Goal: Submit feedback/report problem: Submit feedback/report problem

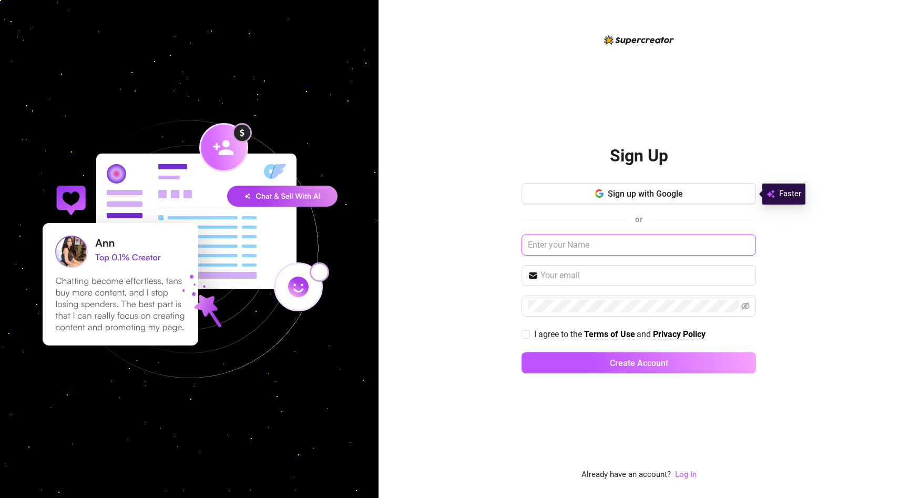
click at [563, 250] on input "text" at bounding box center [638, 244] width 234 height 21
click at [686, 470] on link "Log In" at bounding box center [686, 473] width 22 height 9
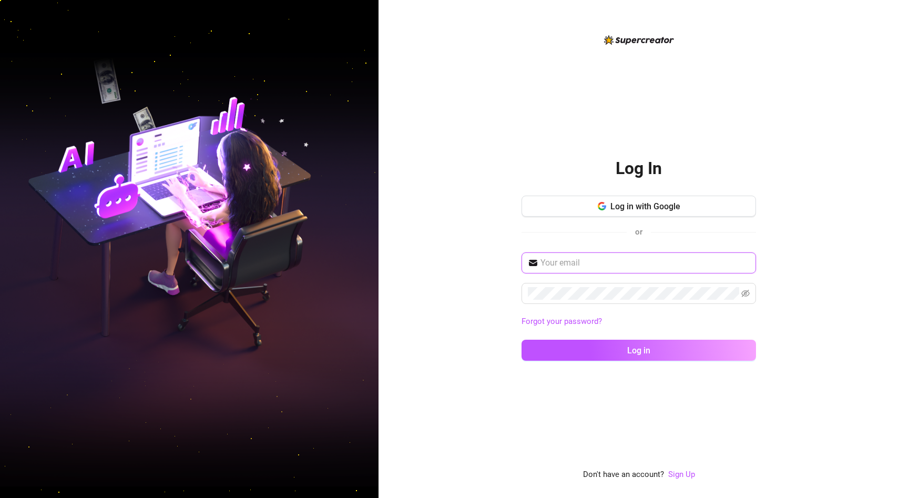
click at [642, 262] on input "text" at bounding box center [644, 263] width 209 height 13
type input "[EMAIL_ADDRESS][DOMAIN_NAME]"
click at [656, 262] on input "[EMAIL_ADDRESS][DOMAIN_NAME]" at bounding box center [644, 263] width 209 height 13
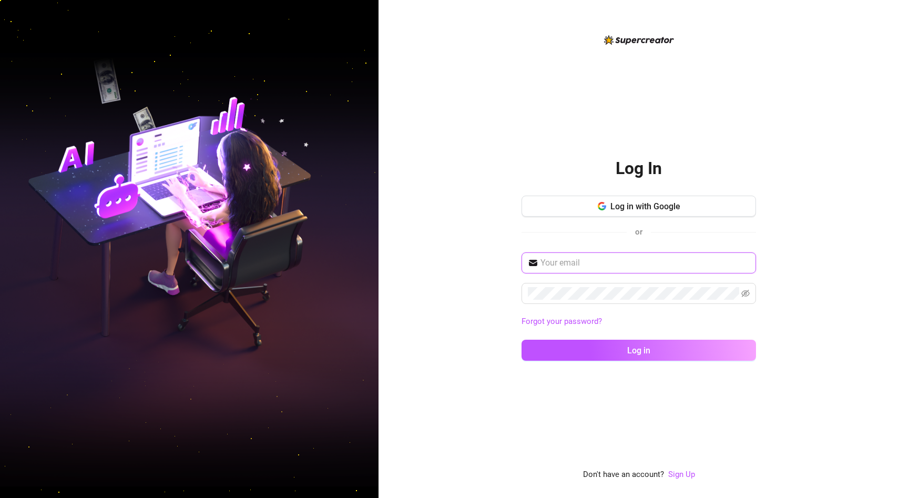
type input "="
type input "[EMAIL_ADDRESS][DOMAIN_NAME]"
click at [521, 340] on button "Log in" at bounding box center [638, 350] width 234 height 21
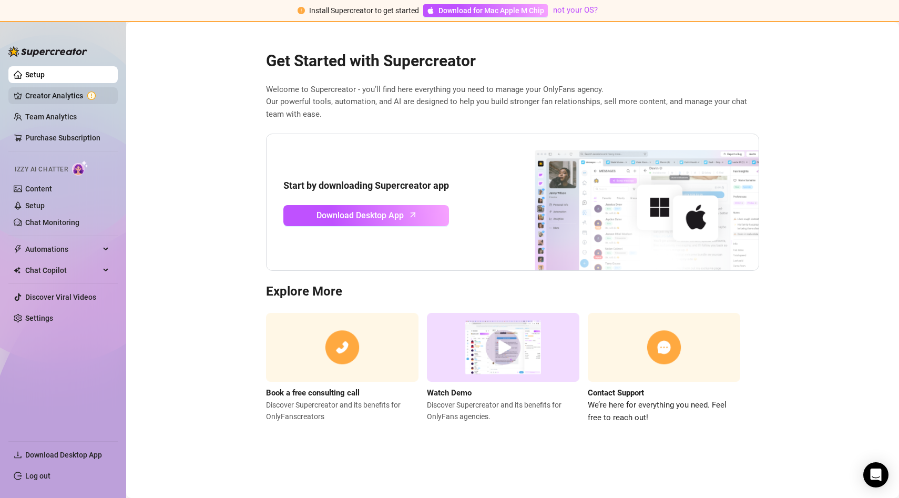
click at [62, 99] on link "Creator Analytics" at bounding box center [67, 95] width 84 height 17
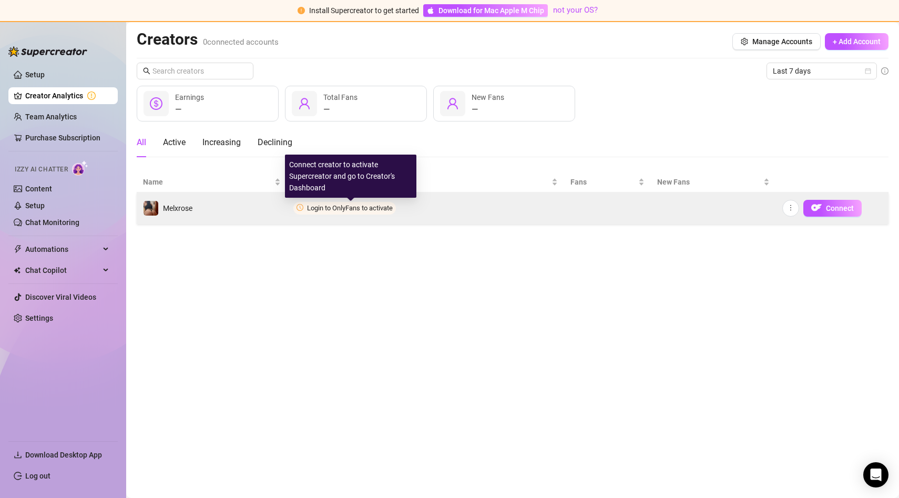
click at [361, 209] on span "Login to OnlyFans to activate" at bounding box center [350, 208] width 86 height 8
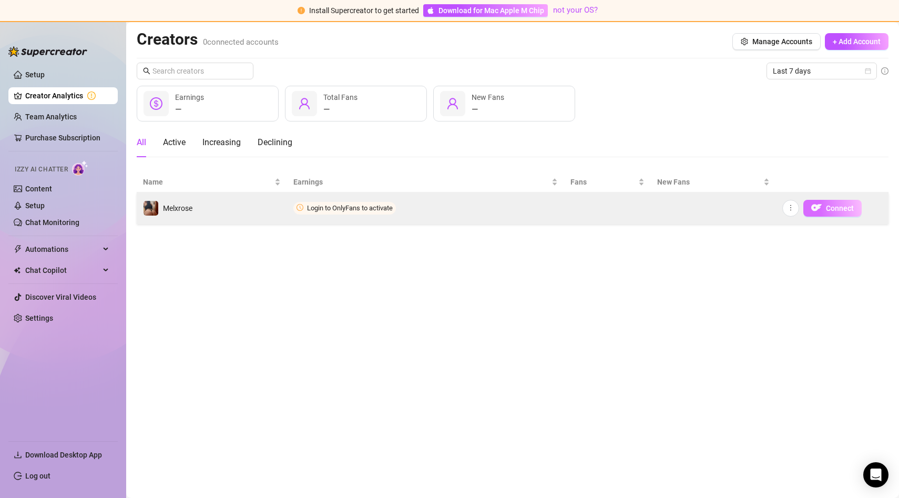
click at [832, 209] on span "Connect" at bounding box center [840, 208] width 28 height 8
click at [792, 209] on icon "more" at bounding box center [790, 207] width 7 height 7
click at [840, 214] on button "Connect" at bounding box center [832, 208] width 58 height 17
click at [837, 205] on span "Connect" at bounding box center [840, 208] width 28 height 8
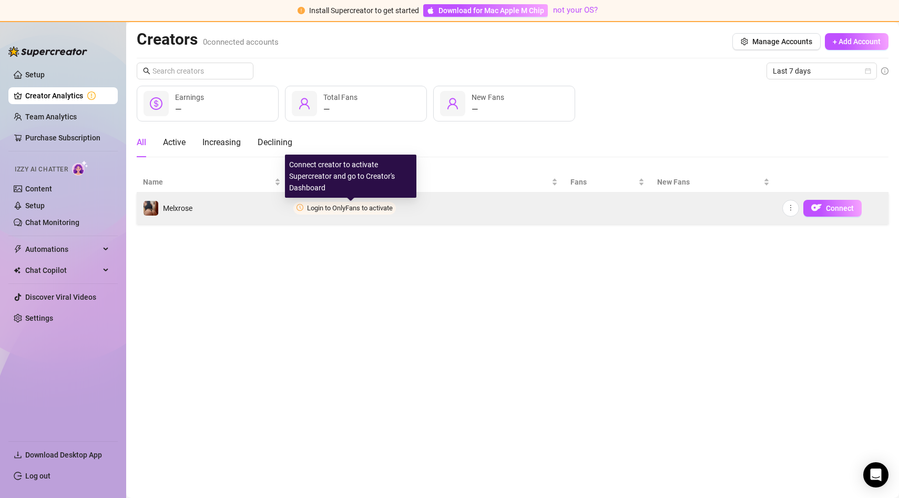
click at [334, 208] on span "Login to OnlyFans to activate" at bounding box center [350, 208] width 86 height 8
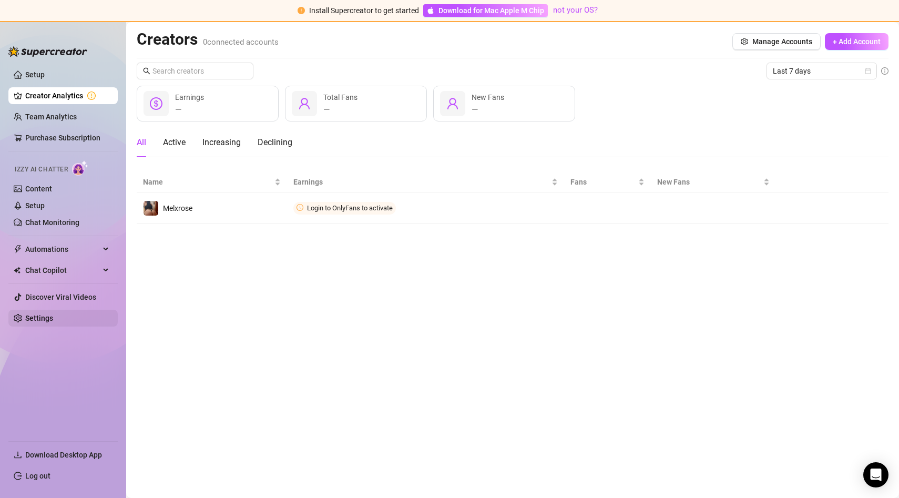
click at [43, 315] on link "Settings" at bounding box center [39, 318] width 28 height 8
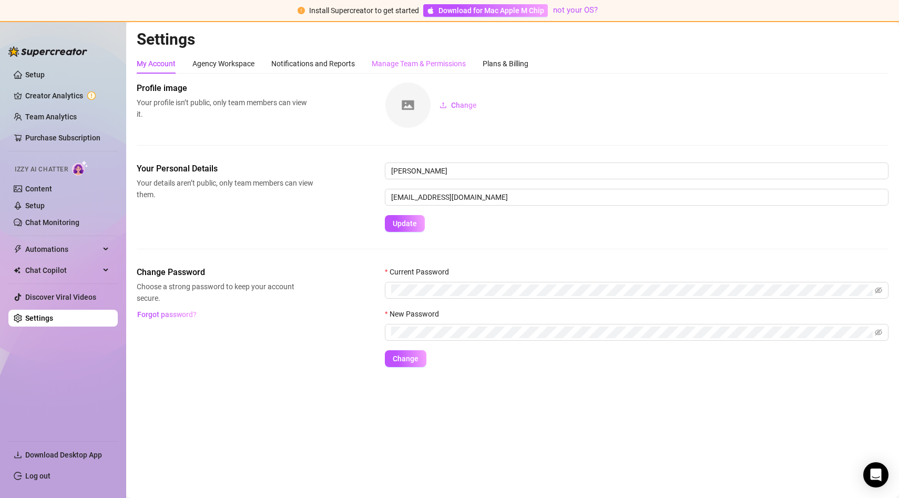
click at [404, 73] on div "Manage Team & Permissions" at bounding box center [419, 64] width 94 height 20
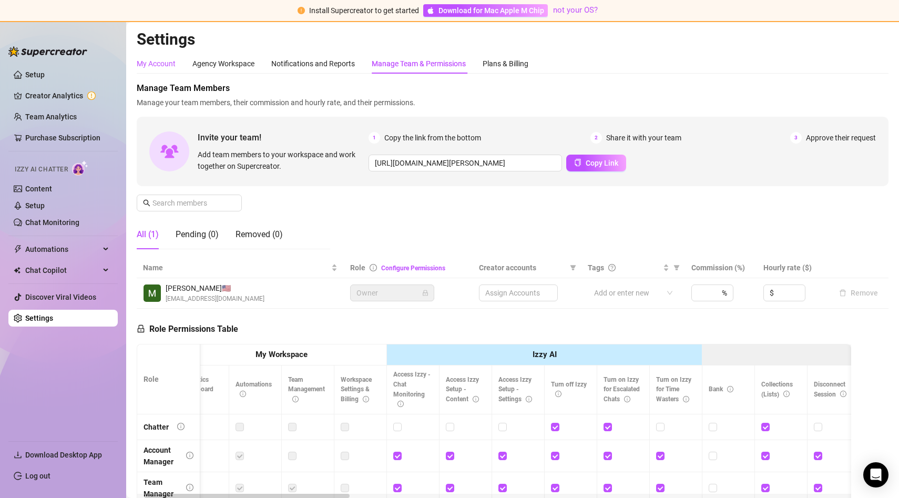
click at [164, 63] on div "My Account" at bounding box center [156, 64] width 39 height 12
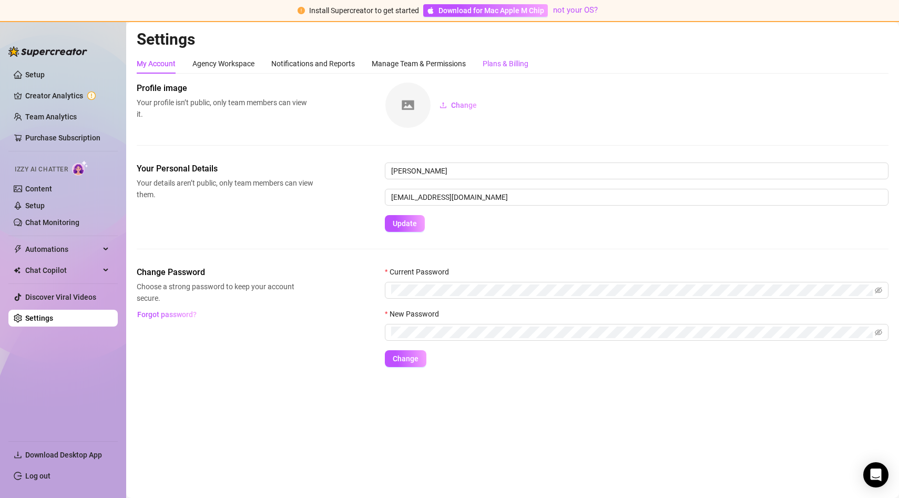
click at [528, 64] on div "Plans & Billing" at bounding box center [506, 64] width 46 height 12
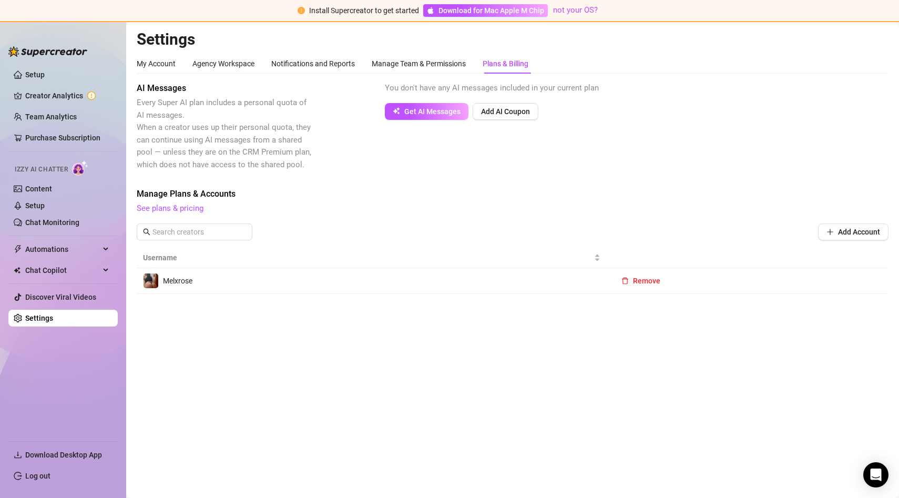
click at [62, 86] on ul "Setup Creator Analytics Team Analytics Purchase Subscription Izzy AI Chatter Co…" at bounding box center [62, 249] width 109 height 374
click at [62, 93] on link "Creator Analytics" at bounding box center [67, 95] width 84 height 17
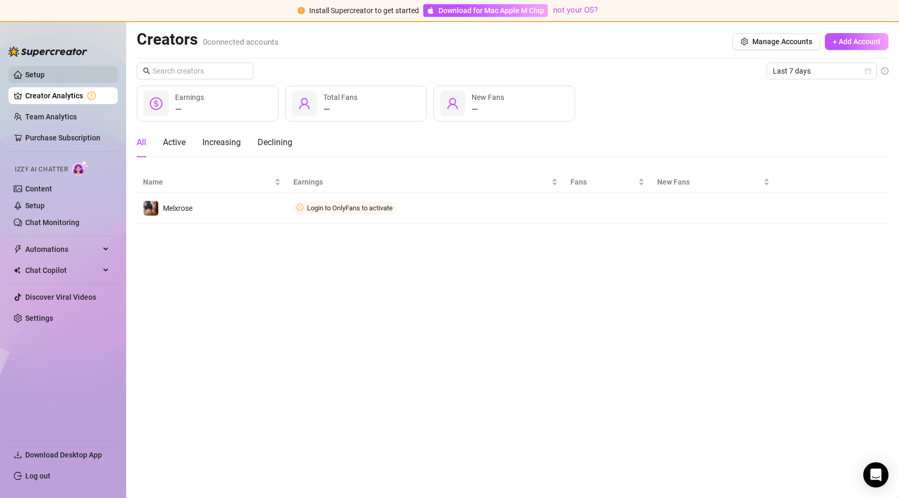
click at [45, 78] on link "Setup" at bounding box center [34, 74] width 19 height 8
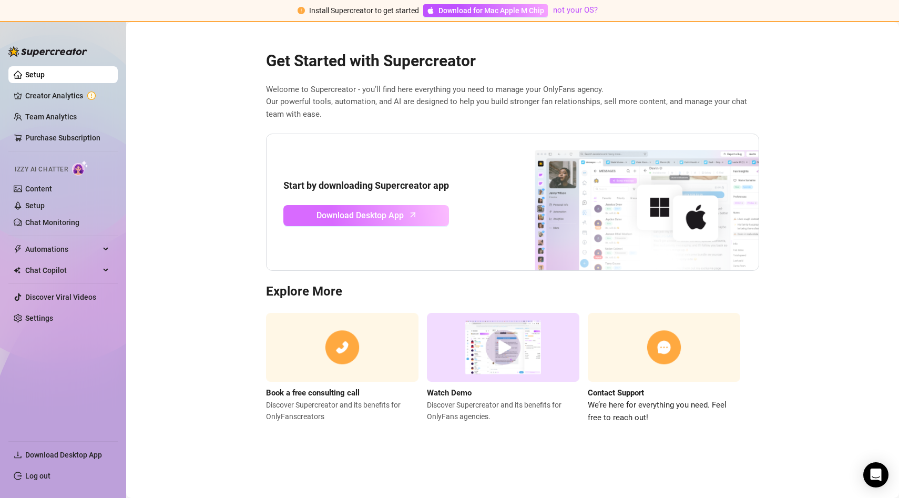
click at [371, 210] on span "Download Desktop App" at bounding box center [359, 215] width 87 height 13
click at [47, 322] on link "Settings" at bounding box center [39, 318] width 28 height 8
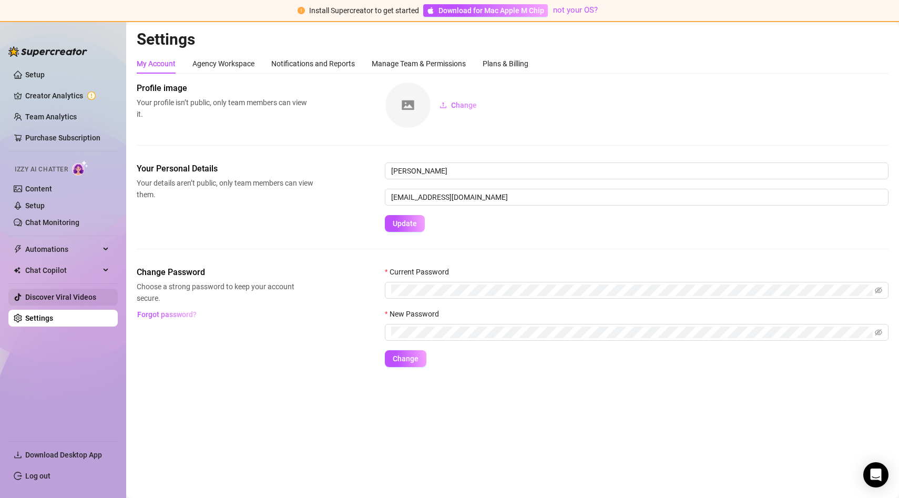
click at [68, 295] on link "Discover Viral Videos" at bounding box center [60, 297] width 71 height 8
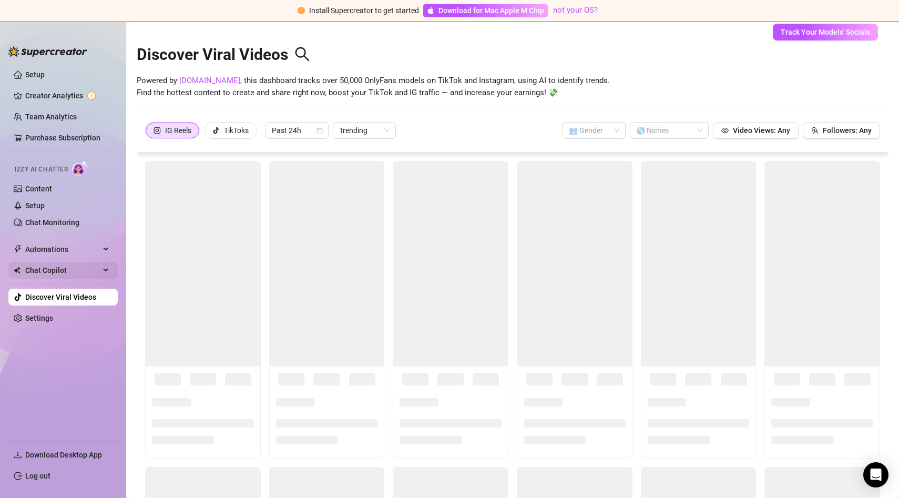
click at [68, 269] on span "Chat Copilot" at bounding box center [62, 270] width 75 height 17
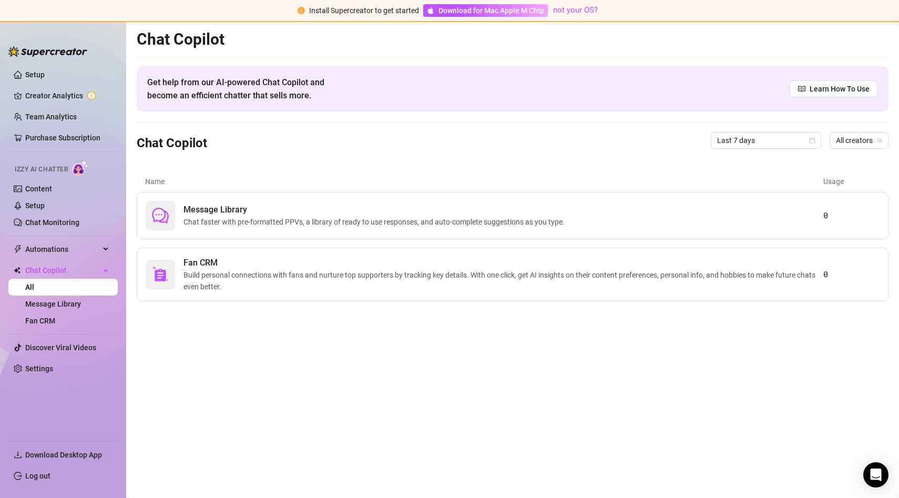
click at [58, 172] on span "Izzy AI Chatter" at bounding box center [41, 170] width 53 height 10
click at [37, 449] on span "Download Desktop App" at bounding box center [67, 454] width 84 height 17
click at [92, 98] on link "Creator Analytics" at bounding box center [67, 95] width 84 height 17
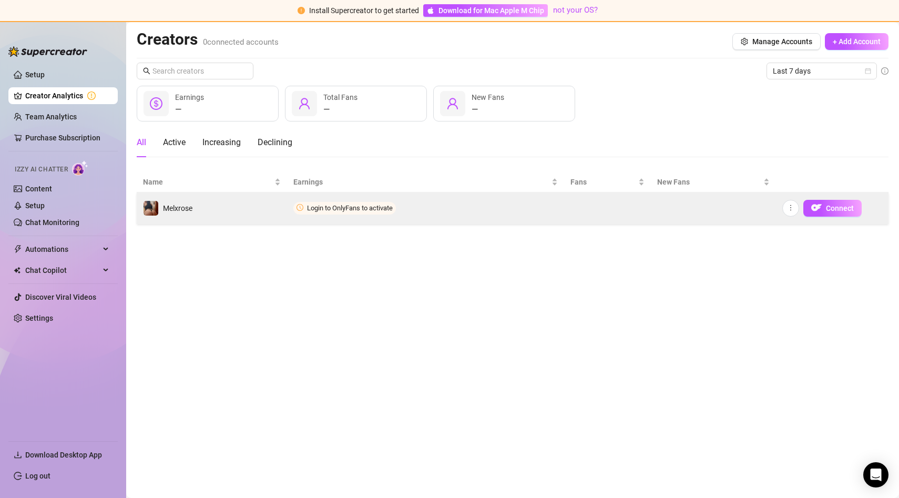
click at [334, 203] on span "Login to OnlyFans to activate" at bounding box center [344, 208] width 103 height 13
click at [335, 208] on span "Login to OnlyFans to activate" at bounding box center [350, 208] width 86 height 8
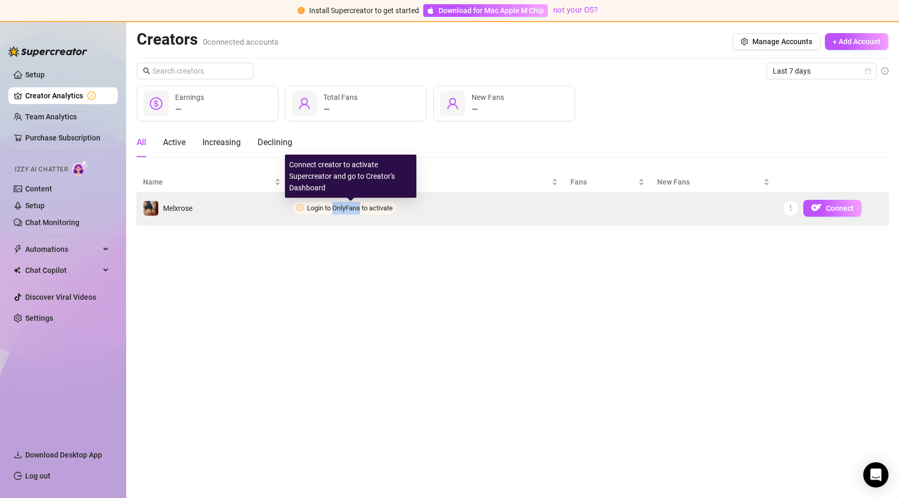
click at [335, 208] on span "Login to OnlyFans to activate" at bounding box center [350, 208] width 86 height 8
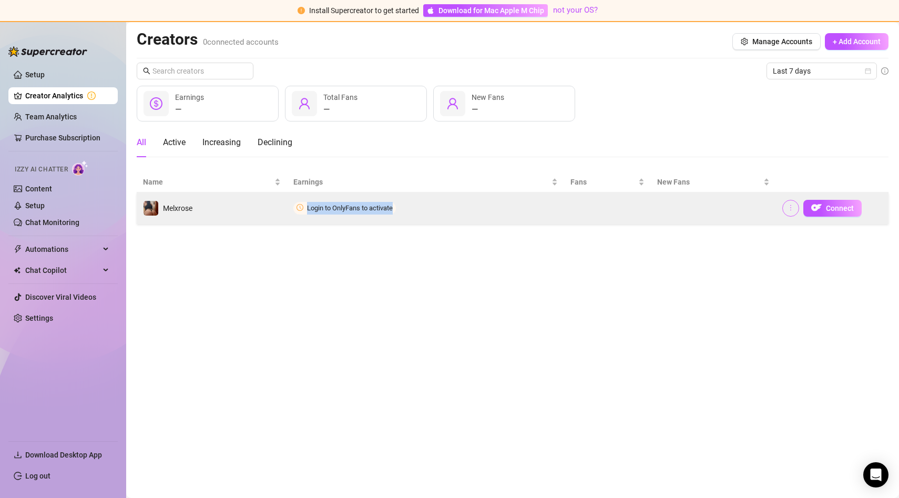
click at [788, 207] on icon "more" at bounding box center [790, 207] width 7 height 7
click at [824, 204] on button "Connect" at bounding box center [832, 208] width 58 height 17
click at [823, 205] on button "Connect" at bounding box center [832, 208] width 58 height 17
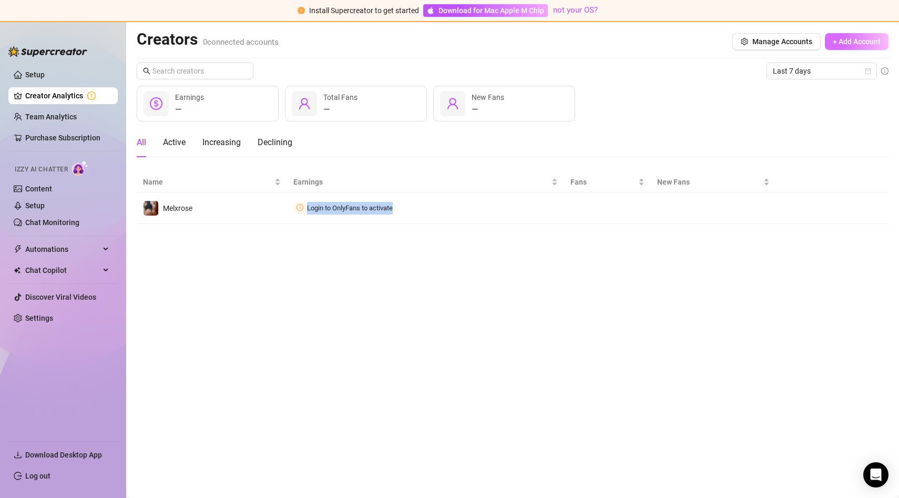
click at [860, 46] on button "+ Add Account" at bounding box center [857, 41] width 64 height 17
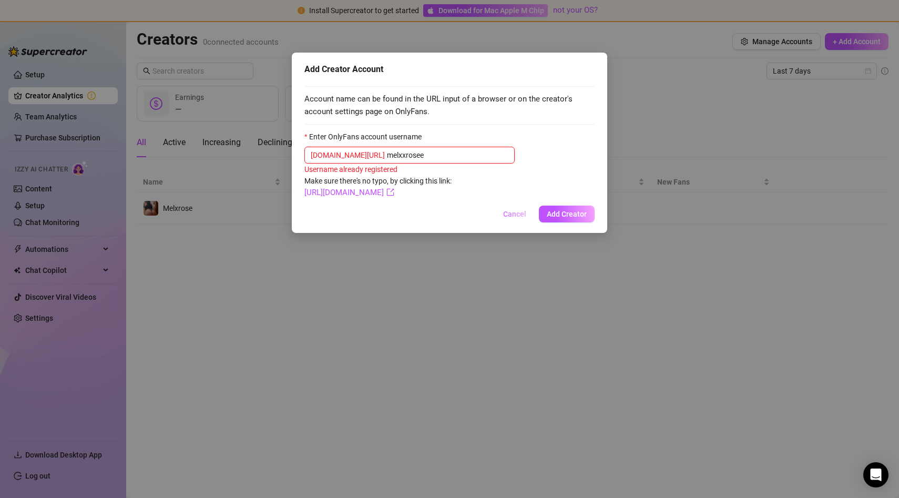
type input "melxxrosee"
click at [512, 212] on span "Cancel" at bounding box center [514, 214] width 23 height 8
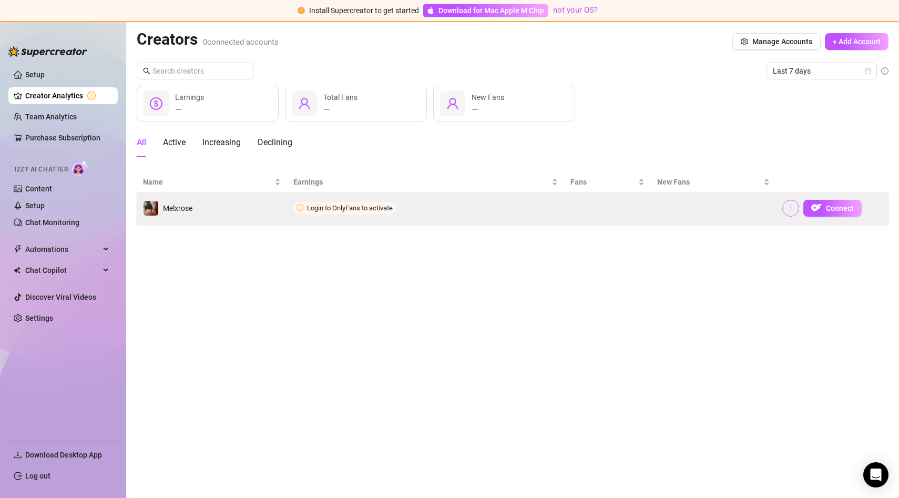
click at [793, 211] on icon "more" at bounding box center [790, 207] width 7 height 7
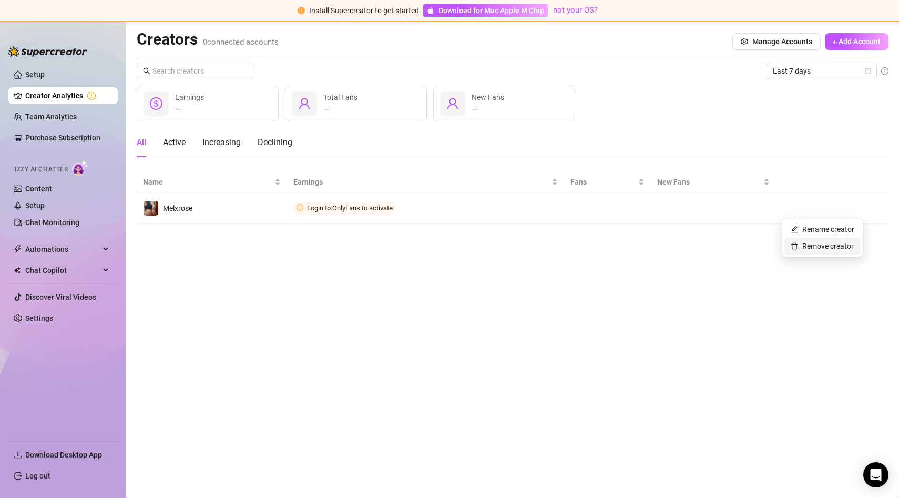
click at [806, 242] on link "Remove creator" at bounding box center [822, 246] width 63 height 8
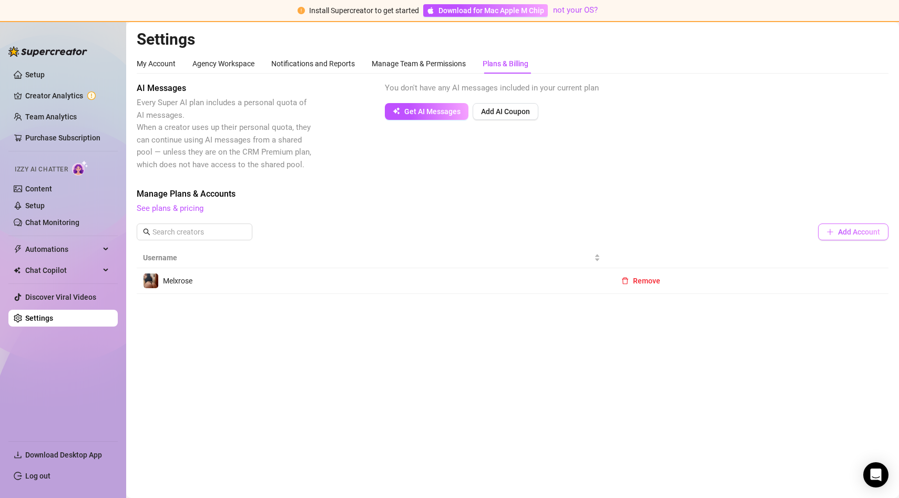
click at [842, 238] on button "Add Account" at bounding box center [853, 231] width 70 height 17
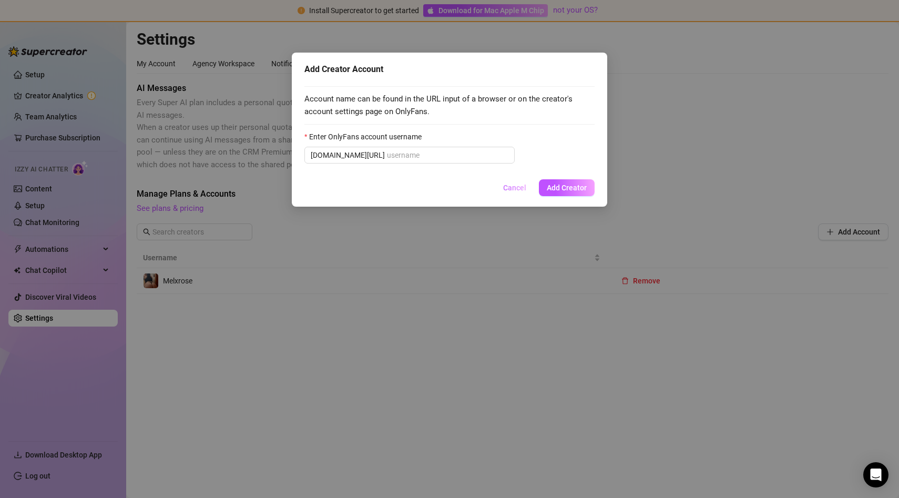
click at [509, 189] on span "Cancel" at bounding box center [514, 187] width 23 height 8
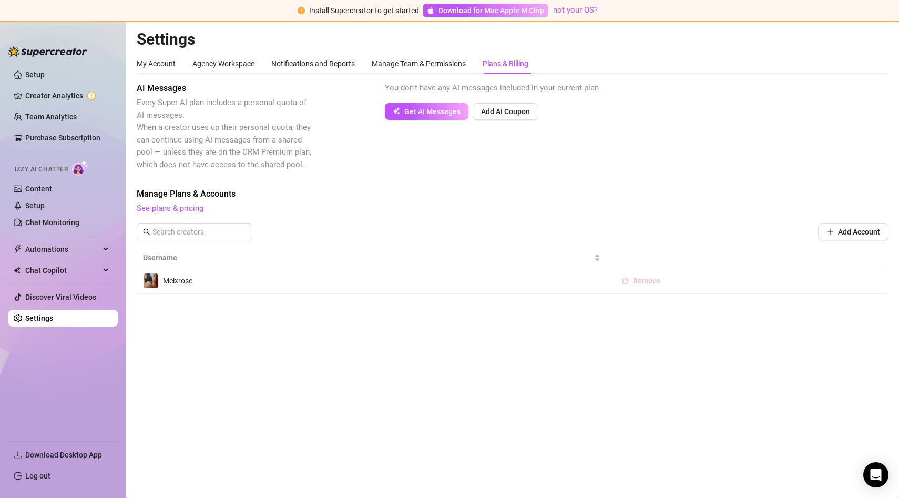
click at [641, 282] on span "Remove" at bounding box center [646, 281] width 27 height 8
click at [710, 254] on span "OK" at bounding box center [712, 253] width 10 height 8
click at [853, 237] on button "Add Account" at bounding box center [853, 231] width 70 height 17
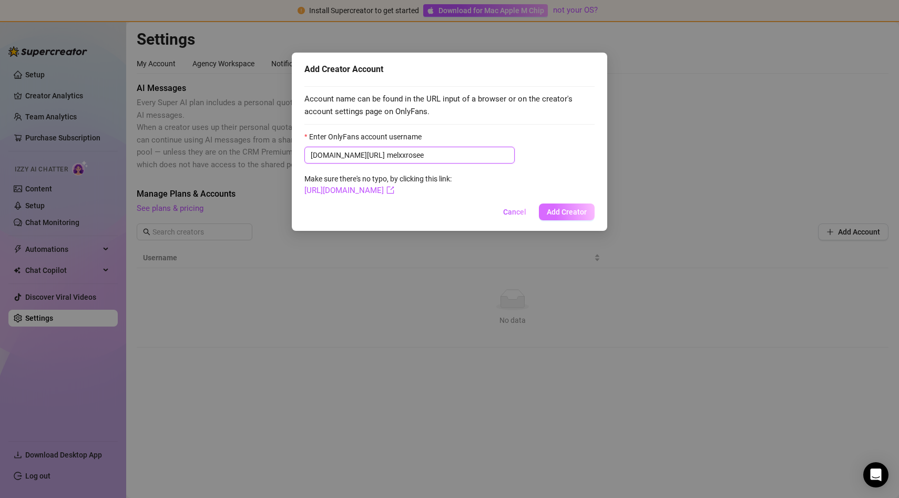
type input "melxxrosee"
click at [575, 216] on span "Add Creator" at bounding box center [567, 212] width 40 height 8
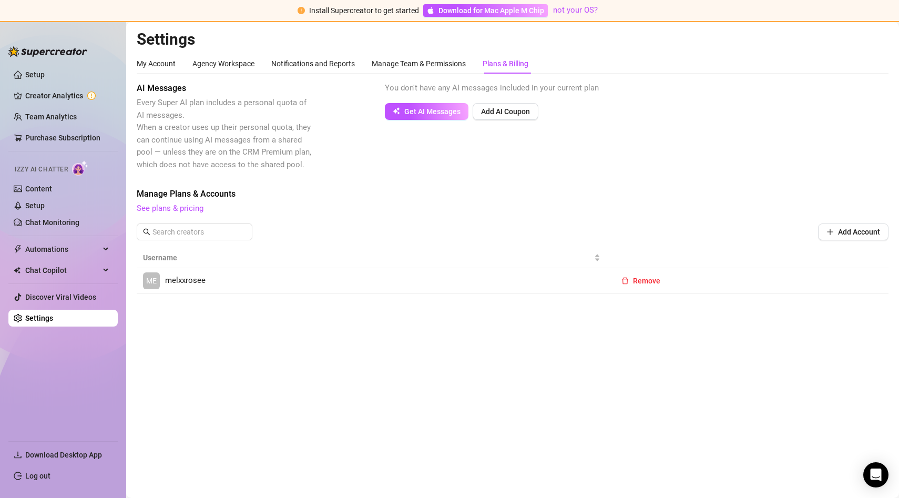
click at [723, 277] on td "Remove" at bounding box center [748, 281] width 282 height 26
click at [195, 281] on span "melxxrosee" at bounding box center [185, 280] width 40 height 13
click at [404, 65] on div "Manage Team & Permissions" at bounding box center [419, 64] width 94 height 12
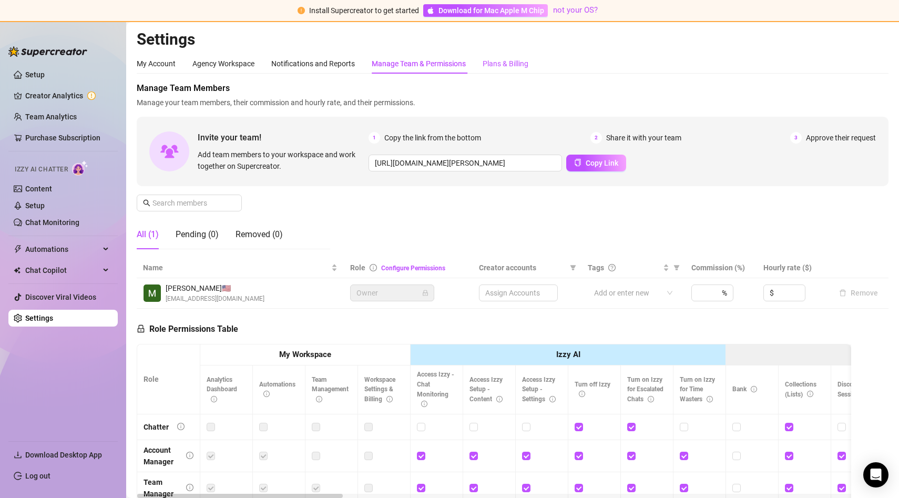
click at [521, 67] on div "Plans & Billing" at bounding box center [506, 64] width 46 height 12
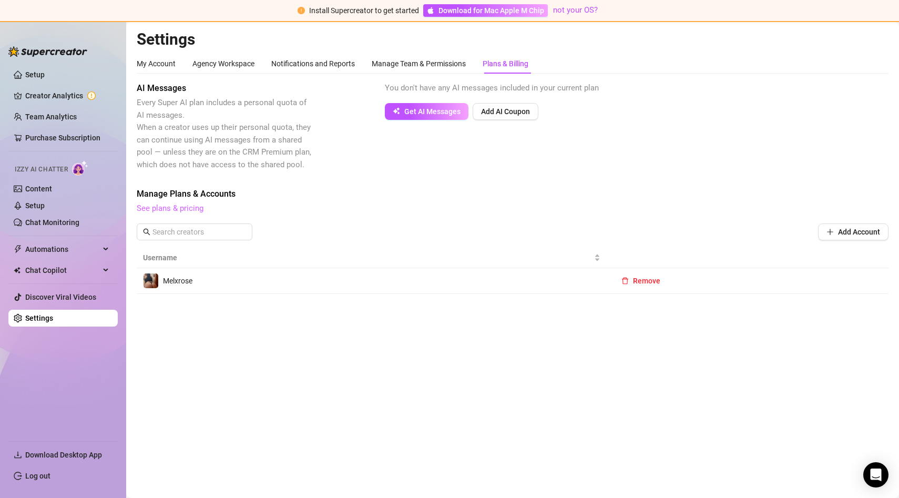
click at [191, 212] on link "See plans & pricing" at bounding box center [170, 207] width 67 height 9
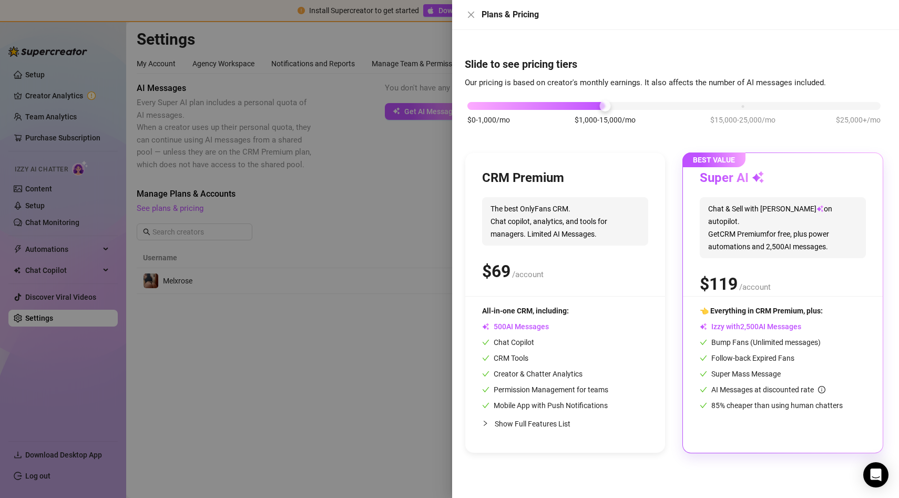
click at [802, 238] on span "Chat & Sell with Izzy on autopilot. Get CRM Premium for free, plus power automa…" at bounding box center [783, 227] width 166 height 61
click at [373, 131] on div at bounding box center [449, 249] width 899 height 498
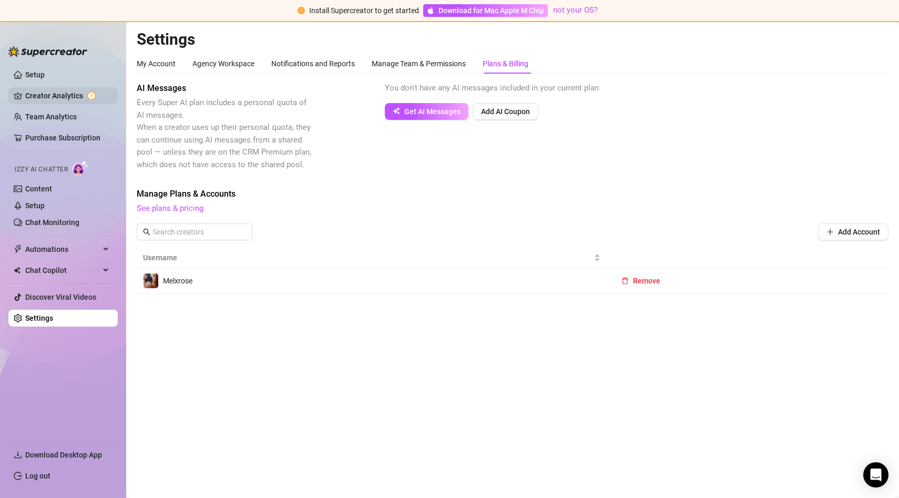
click at [67, 95] on link "Creator Analytics" at bounding box center [67, 95] width 84 height 17
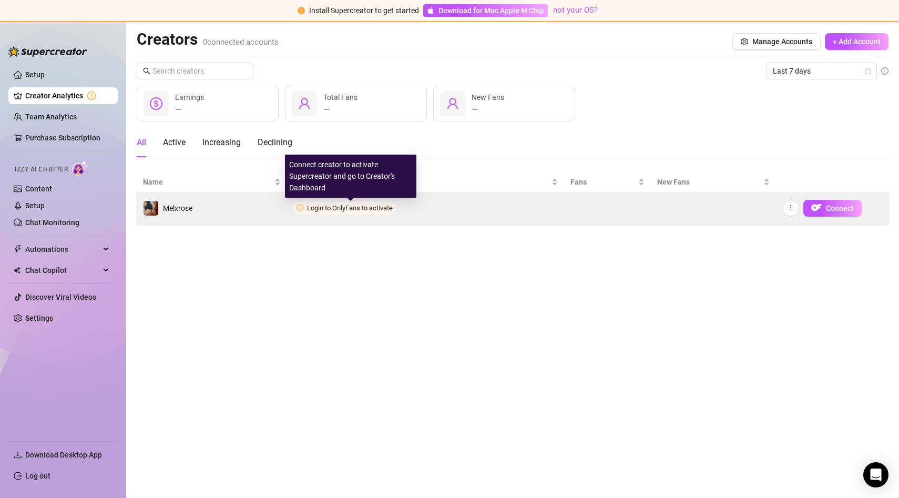
click at [342, 210] on span "Login to OnlyFans to activate" at bounding box center [350, 208] width 86 height 8
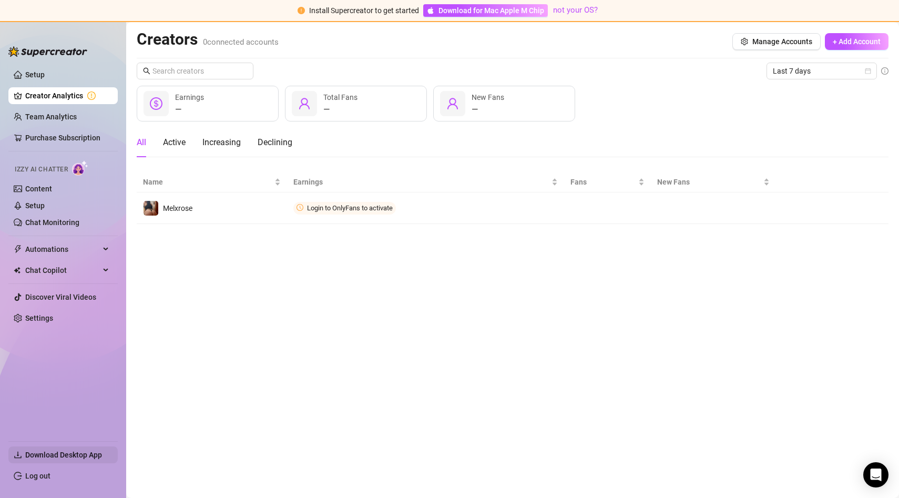
click at [51, 455] on span "Download Desktop App" at bounding box center [63, 455] width 77 height 8
click at [37, 319] on link "Settings" at bounding box center [39, 318] width 28 height 8
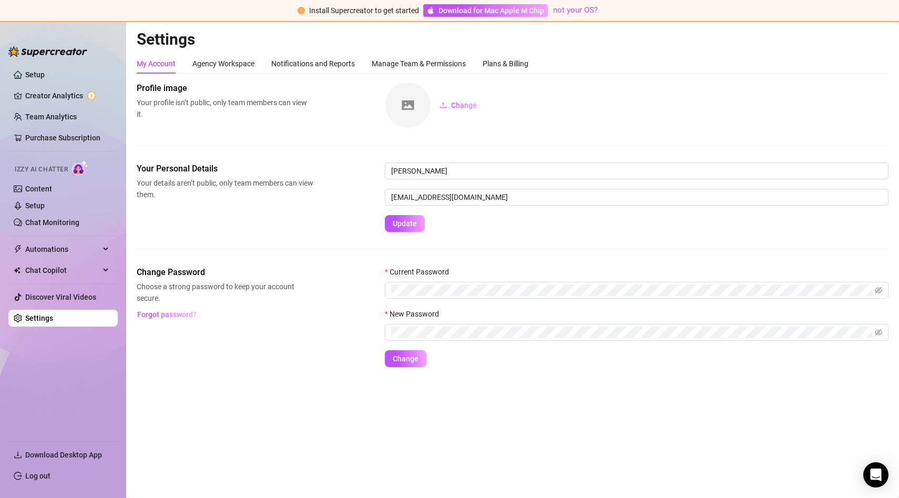
click at [425, 97] on img at bounding box center [407, 105] width 45 height 45
click at [348, 322] on div "Change Password Choose a strong password to keep your account secure. Forgot pa…" at bounding box center [513, 316] width 752 height 101
click at [91, 249] on span "Automations" at bounding box center [62, 249] width 75 height 17
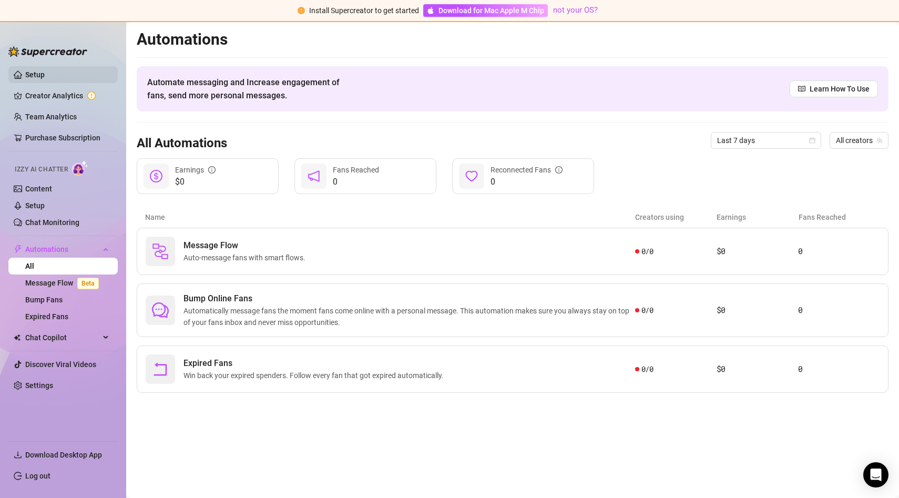
click at [45, 78] on link "Setup" at bounding box center [34, 74] width 19 height 8
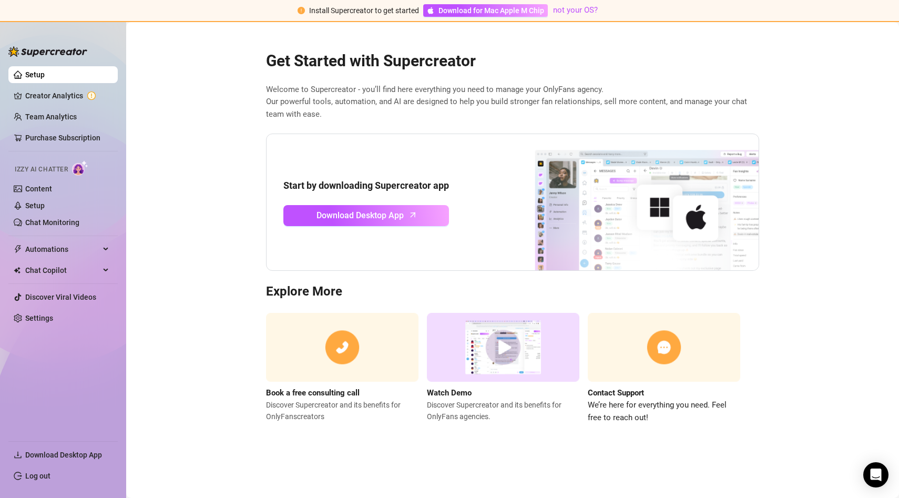
click at [524, 360] on img at bounding box center [503, 347] width 152 height 69
click at [368, 11] on span "Install Supercreator to get started" at bounding box center [364, 10] width 110 height 8
click at [465, 12] on span "Download for Mac Apple M Chip" at bounding box center [491, 11] width 106 height 12
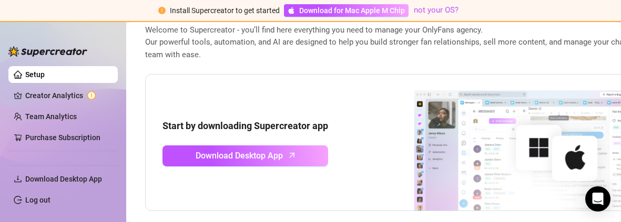
scroll to position [61, 0]
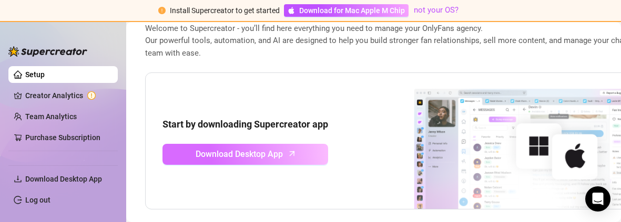
click at [289, 160] on link "Download Desktop App" at bounding box center [245, 154] width 166 height 21
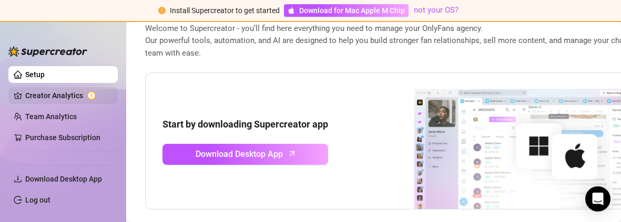
click at [36, 95] on link "Creator Analytics" at bounding box center [67, 95] width 84 height 17
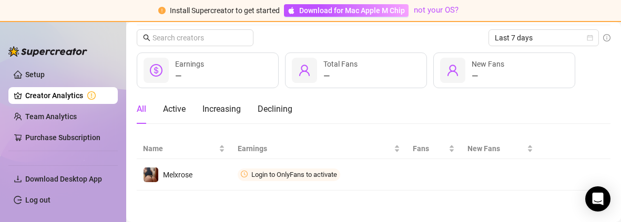
scroll to position [33, 0]
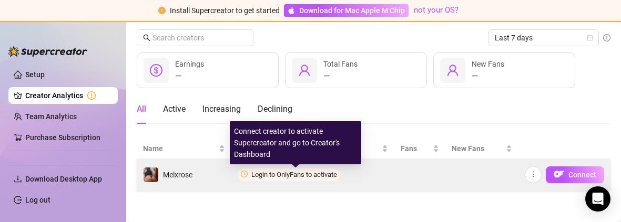
click at [267, 172] on span "Login to OnlyFans to activate" at bounding box center [294, 175] width 86 height 8
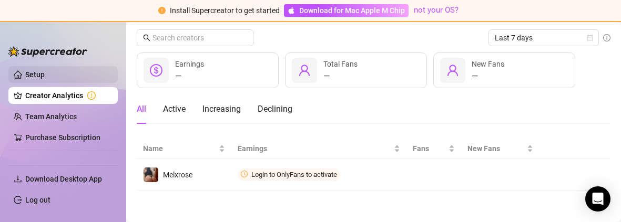
click at [45, 79] on link "Setup" at bounding box center [34, 74] width 19 height 8
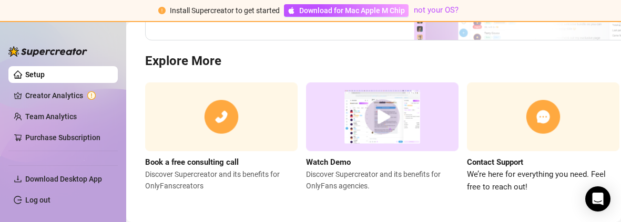
scroll to position [233, 0]
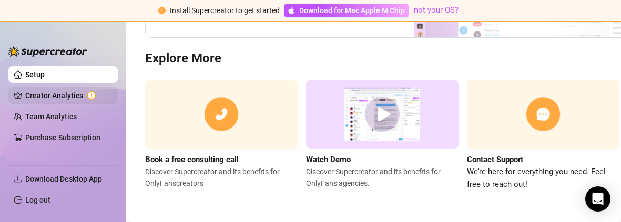
click at [45, 103] on link "Creator Analytics" at bounding box center [67, 95] width 84 height 17
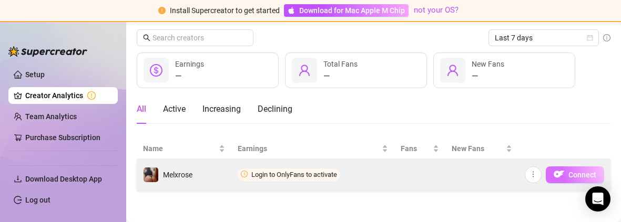
click at [557, 178] on img "button" at bounding box center [559, 174] width 11 height 11
click at [575, 175] on span "Connect" at bounding box center [582, 175] width 28 height 8
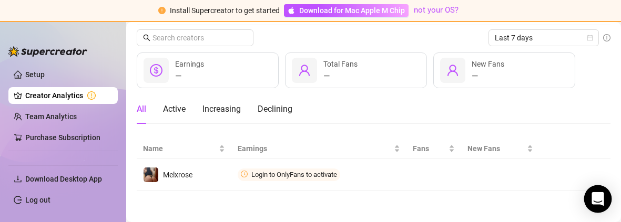
click at [597, 201] on icon "Open Intercom Messenger" at bounding box center [597, 199] width 12 height 14
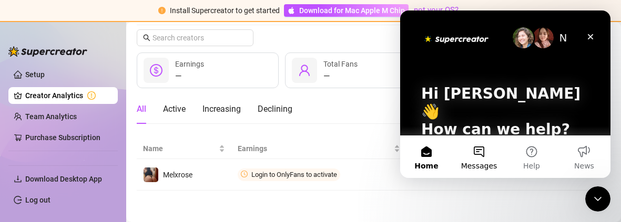
scroll to position [0, 0]
click at [486, 150] on button "Messages" at bounding box center [479, 157] width 53 height 42
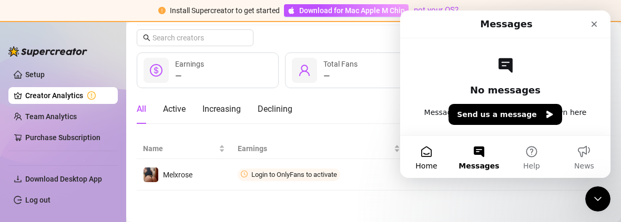
click at [431, 154] on button "Home" at bounding box center [426, 157] width 53 height 42
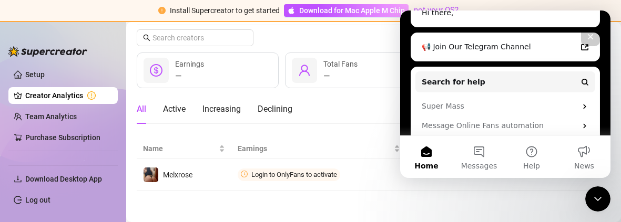
scroll to position [341, 0]
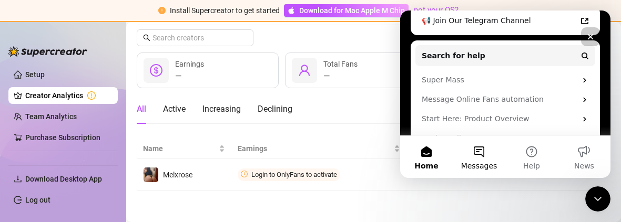
click at [482, 159] on button "Messages" at bounding box center [479, 157] width 53 height 42
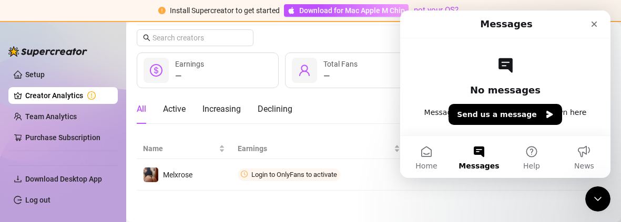
click at [512, 36] on nav "Messages" at bounding box center [505, 25] width 210 height 28
click at [600, 26] on div "Close" at bounding box center [594, 24] width 19 height 19
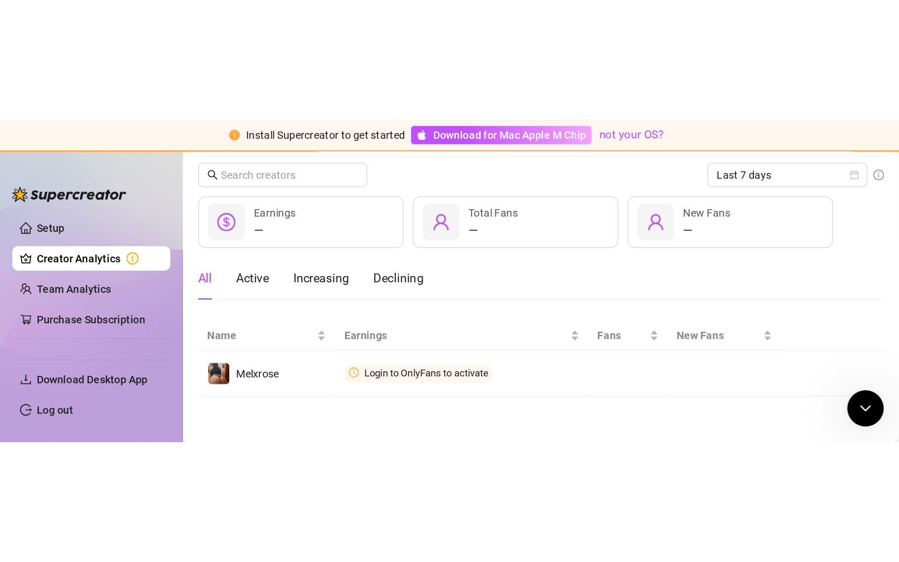
scroll to position [0, 0]
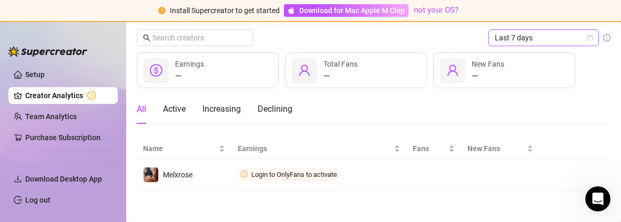
click at [548, 40] on span "Last 7 days" at bounding box center [544, 38] width 98 height 16
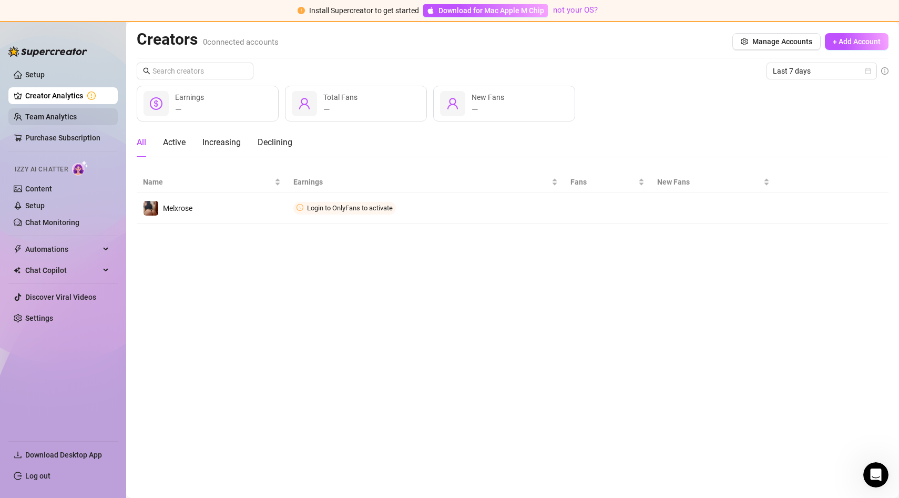
click at [77, 113] on link "Team Analytics" at bounding box center [51, 117] width 52 height 8
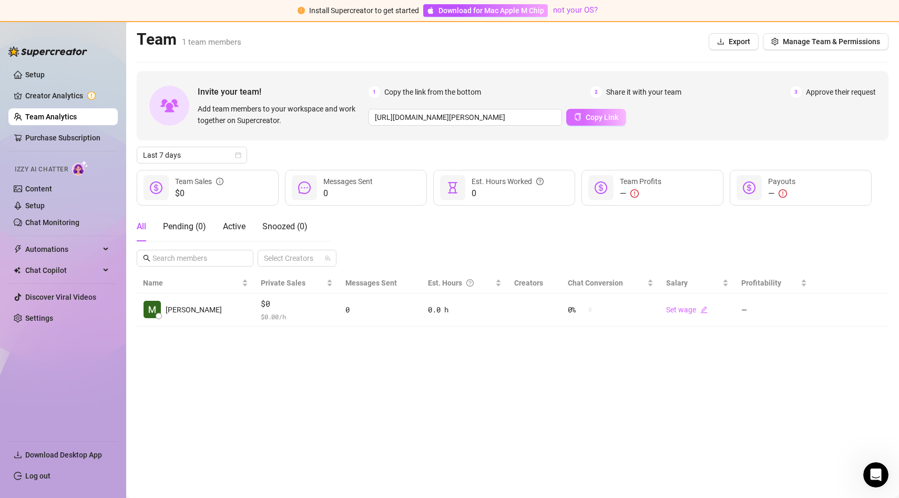
click at [586, 120] on span "Copy Link" at bounding box center [602, 117] width 33 height 8
click at [43, 222] on link "Chat Monitoring" at bounding box center [52, 222] width 54 height 8
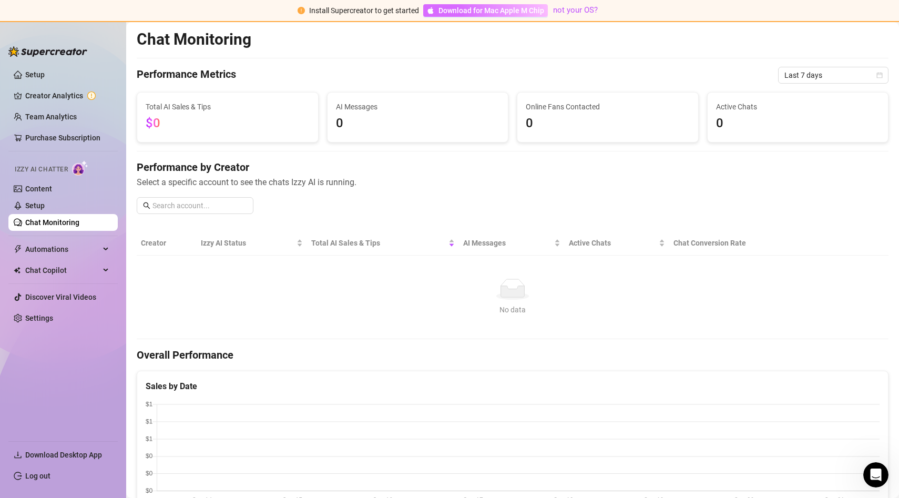
click at [473, 13] on span "Download for Mac Apple M Chip" at bounding box center [491, 11] width 106 height 12
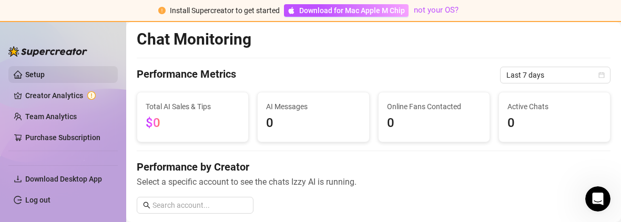
click at [26, 79] on link "Setup" at bounding box center [34, 74] width 19 height 8
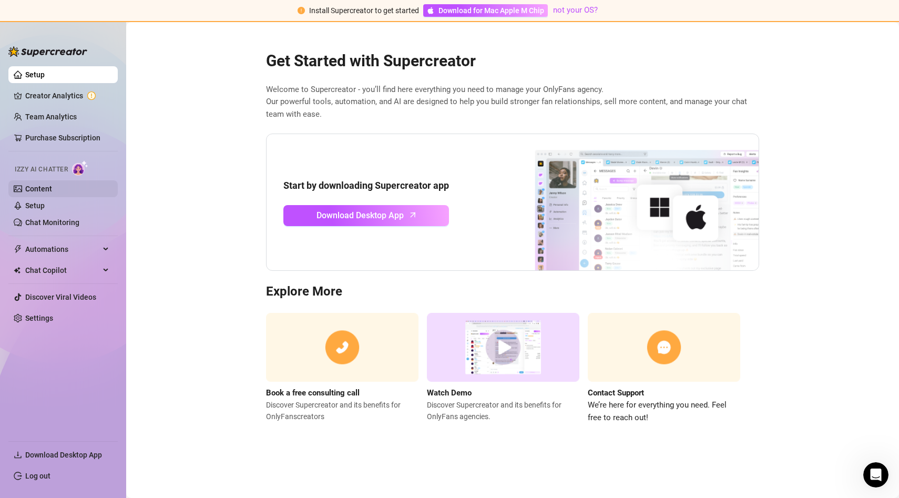
click at [52, 192] on link "Content" at bounding box center [38, 189] width 27 height 8
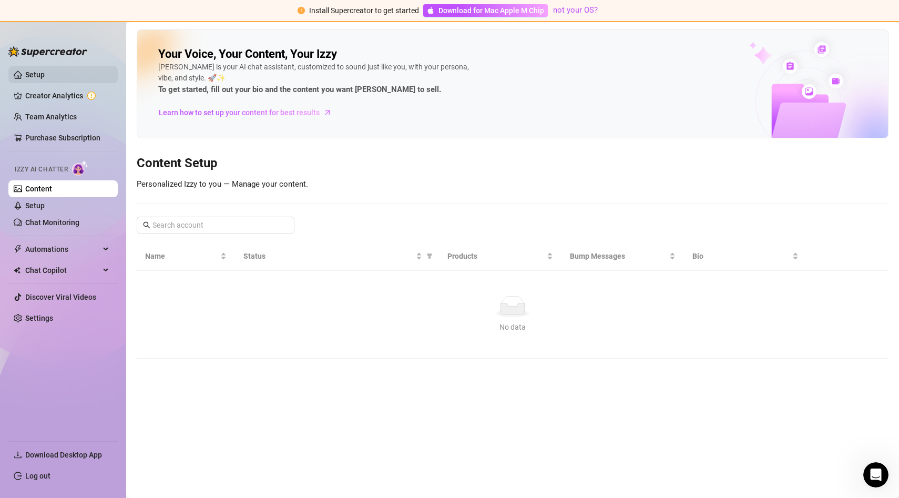
click at [45, 79] on link "Setup" at bounding box center [34, 74] width 19 height 8
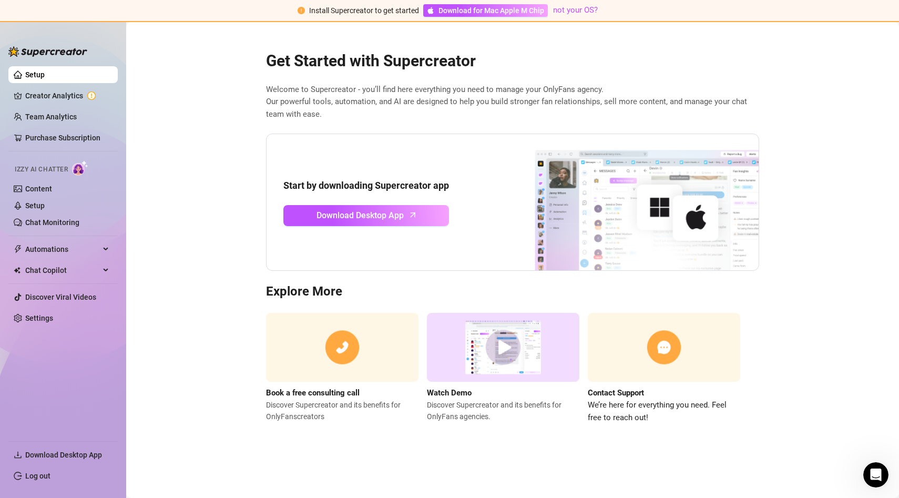
click at [52, 170] on span "Izzy AI Chatter" at bounding box center [41, 170] width 53 height 10
click at [867, 478] on div "Open Intercom Messenger" at bounding box center [874, 473] width 35 height 35
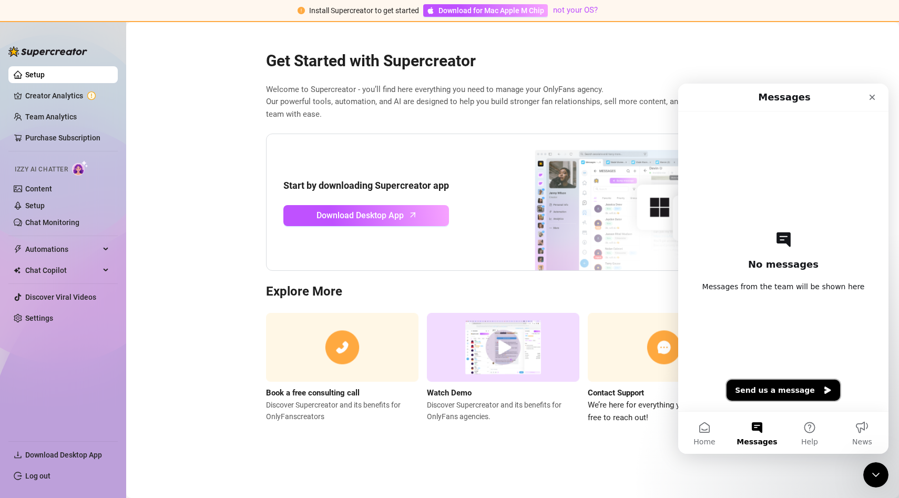
click at [774, 396] on button "Send us a message" at bounding box center [784, 390] width 114 height 21
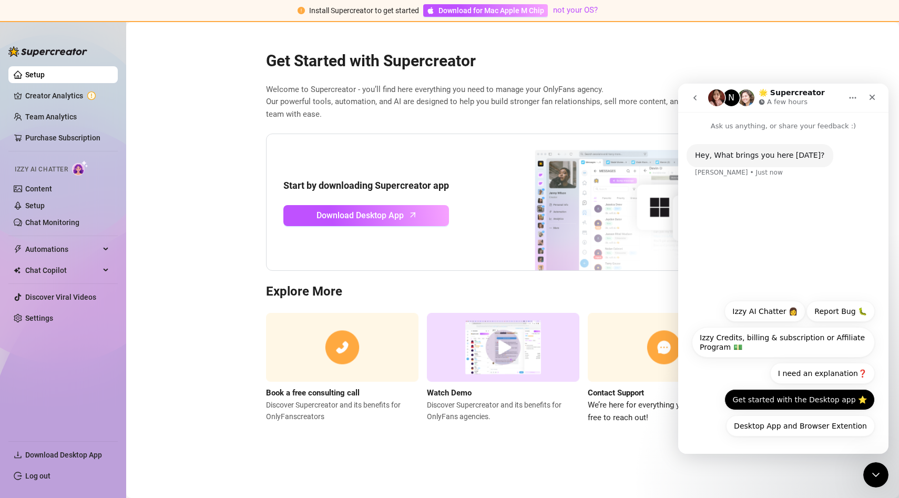
click at [771, 399] on button "Get started with the Desktop app ⭐️" at bounding box center [799, 399] width 150 height 21
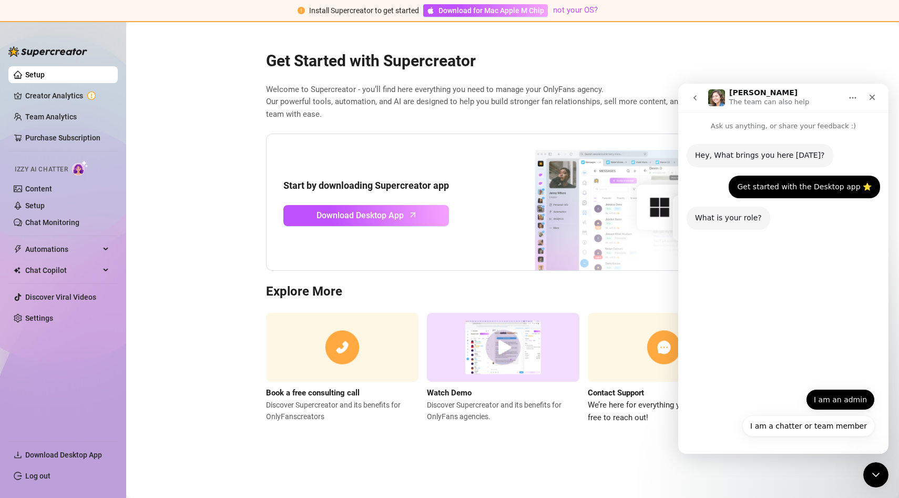
click at [863, 396] on button "I am an admin" at bounding box center [840, 399] width 69 height 21
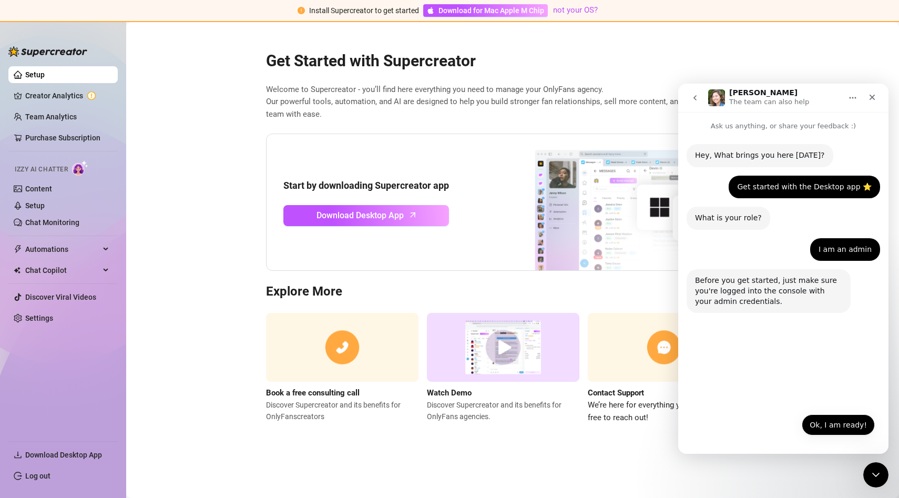
click at [826, 429] on button "Ok, I am ready!" at bounding box center [838, 424] width 73 height 21
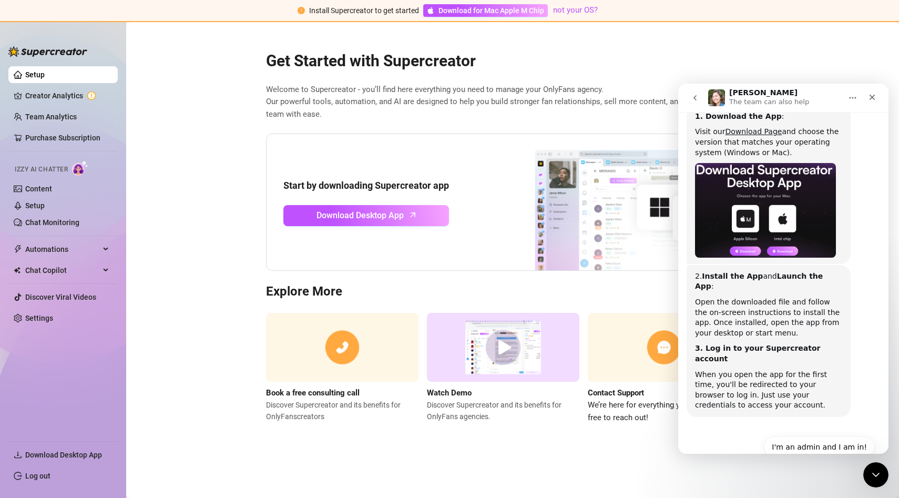
scroll to position [274, 0]
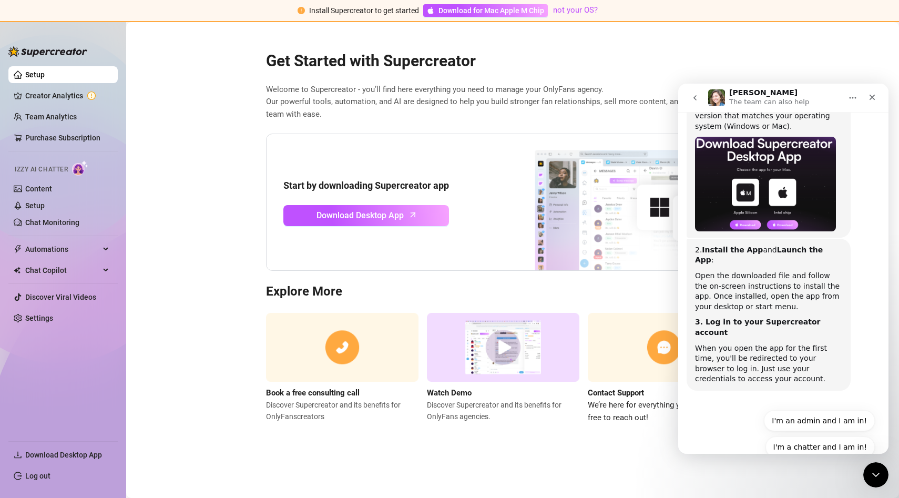
click at [739, 411] on div "I'm a chatter and I am in! I'm an admin and I am in! I'm a chatter and I am in!" at bounding box center [783, 436] width 183 height 53
click at [788, 410] on button "I'm an admin and I am in!" at bounding box center [819, 420] width 111 height 21
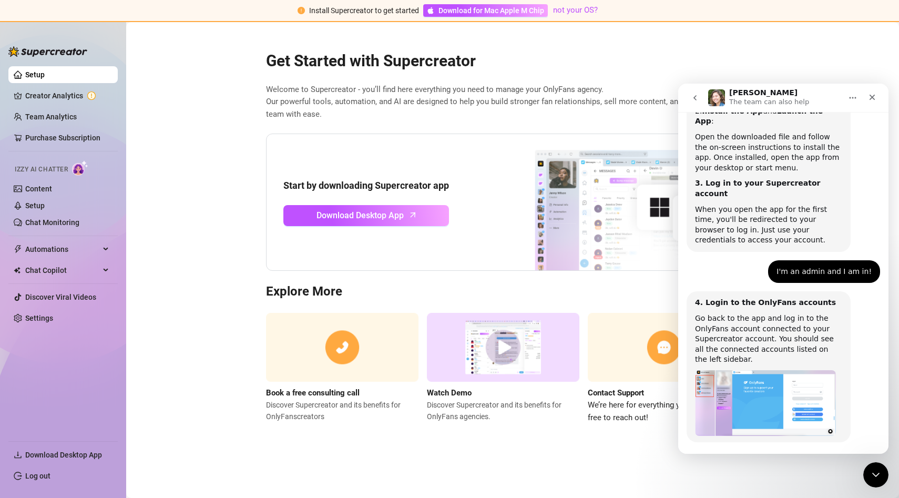
scroll to position [439, 0]
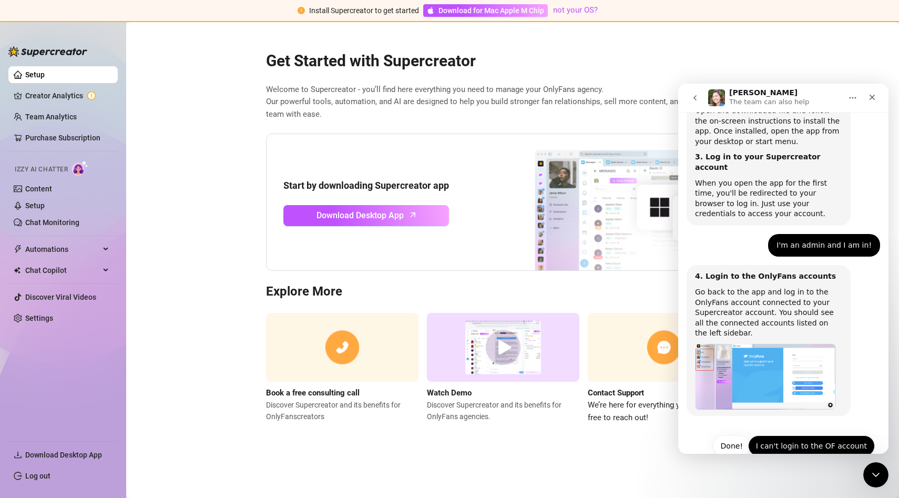
click at [793, 435] on button "I can't login to the OF account" at bounding box center [811, 445] width 127 height 21
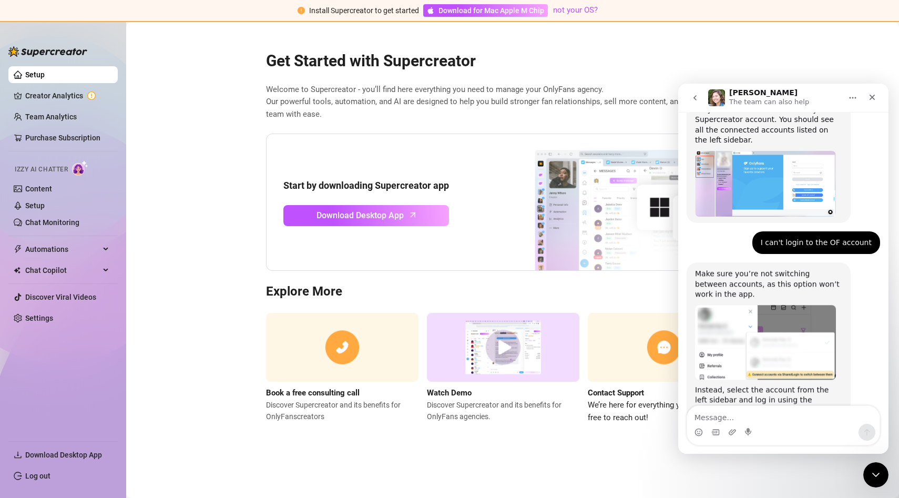
scroll to position [670, 0]
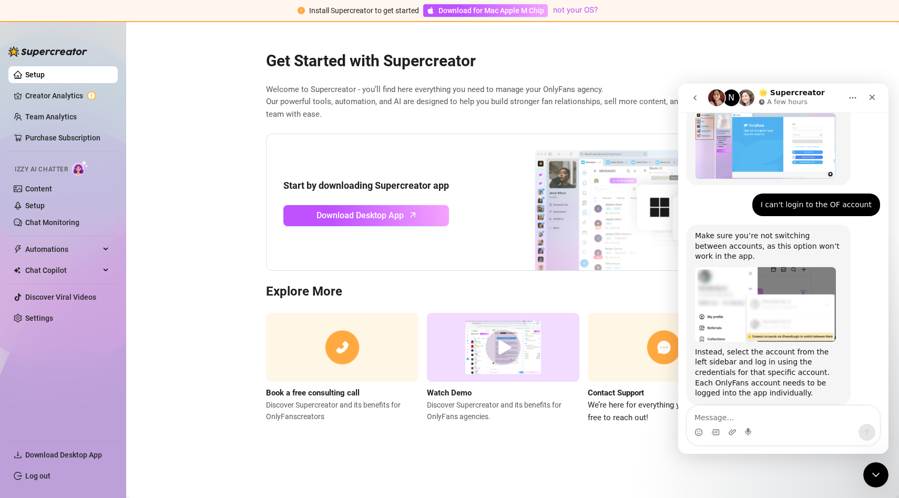
click at [793, 422] on textarea "Message…" at bounding box center [783, 415] width 192 height 18
type textarea "["
type textarea "i cant download the desktop app"
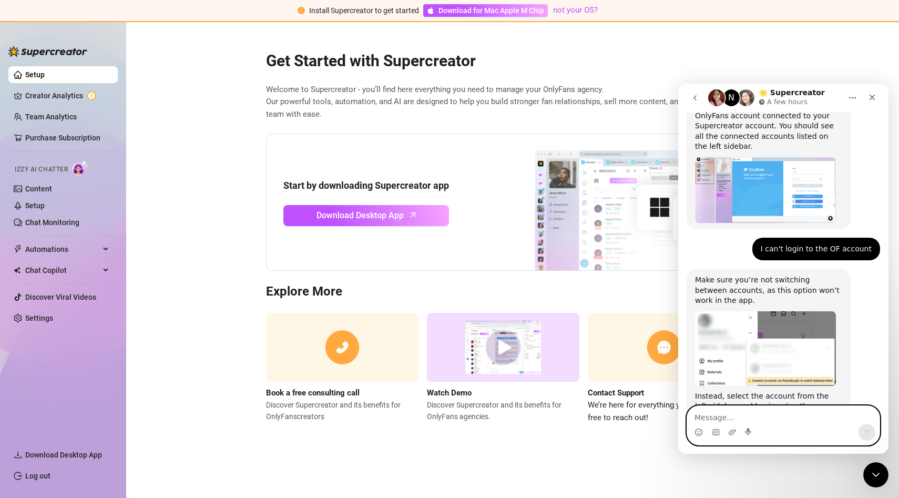
scroll to position [701, 0]
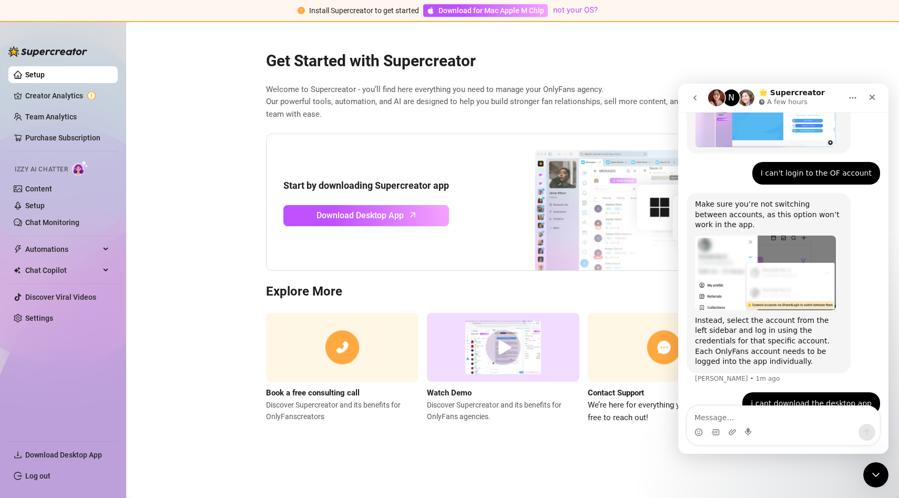
click at [854, 95] on icon "Home" at bounding box center [852, 98] width 8 height 8
click at [53, 231] on ul "Setup Creator Analytics Team Analytics Purchase Subscription Izzy AI Chatter Co…" at bounding box center [62, 249] width 109 height 374
click at [77, 446] on ul "Download Desktop App Log out" at bounding box center [62, 462] width 109 height 52
click at [77, 459] on span "Download Desktop App" at bounding box center [67, 454] width 84 height 17
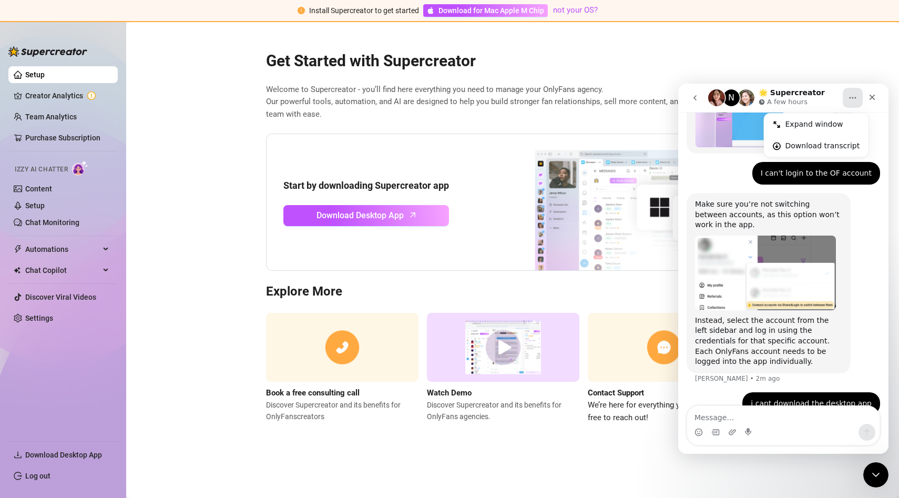
click at [371, 9] on span "Install Supercreator to get started" at bounding box center [364, 10] width 110 height 8
click at [28, 317] on link "Settings" at bounding box center [39, 318] width 28 height 8
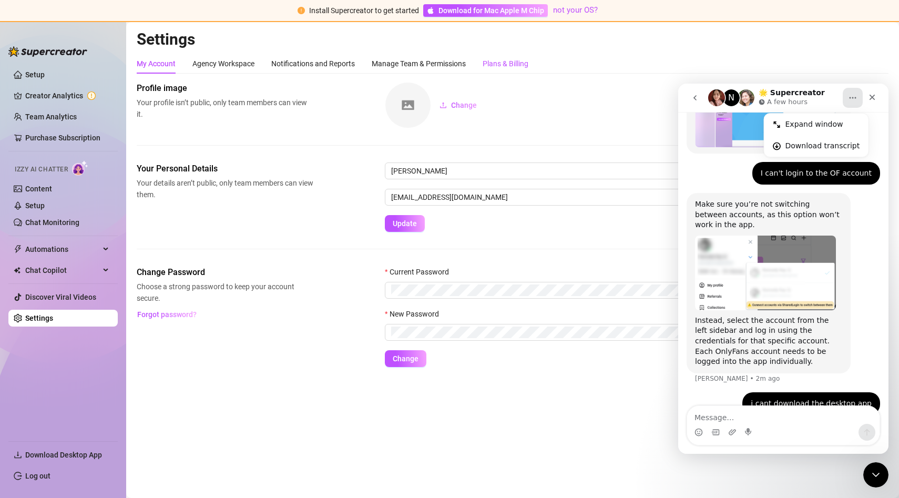
click at [496, 65] on div "Plans & Billing" at bounding box center [506, 64] width 46 height 12
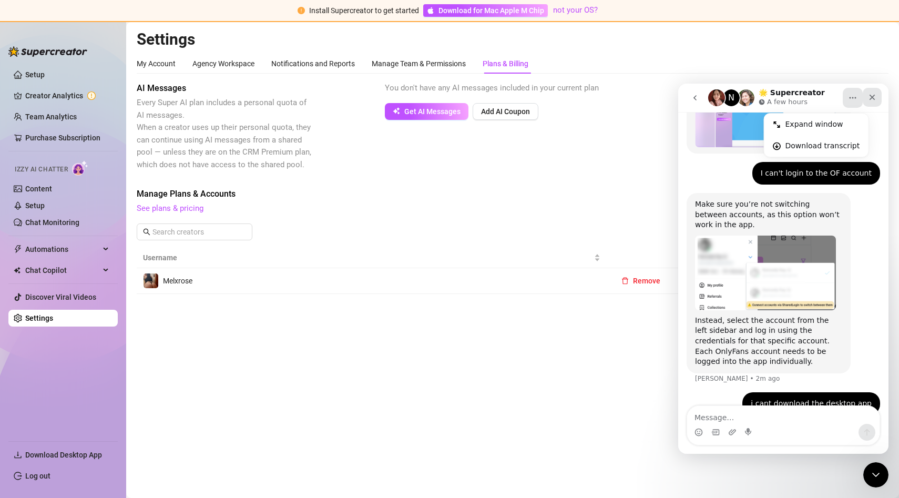
click at [868, 100] on icon "Close" at bounding box center [872, 97] width 8 height 8
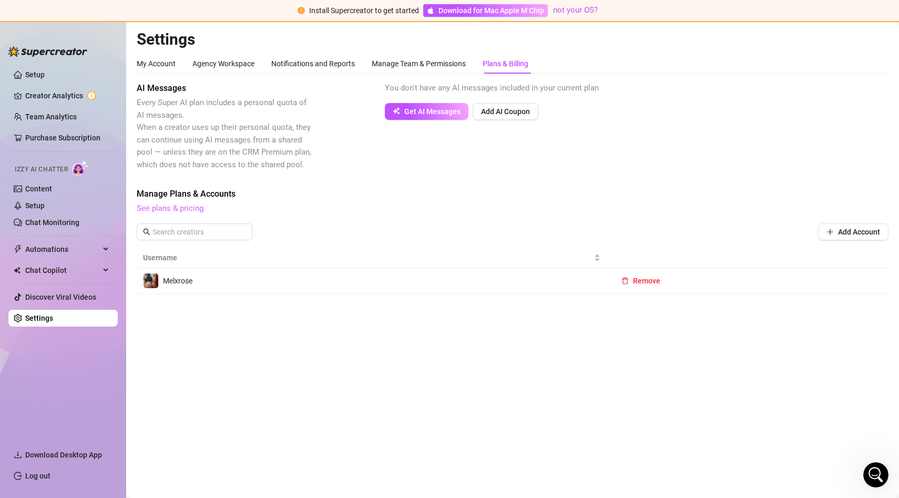
click at [175, 208] on link "See plans & pricing" at bounding box center [170, 207] width 67 height 9
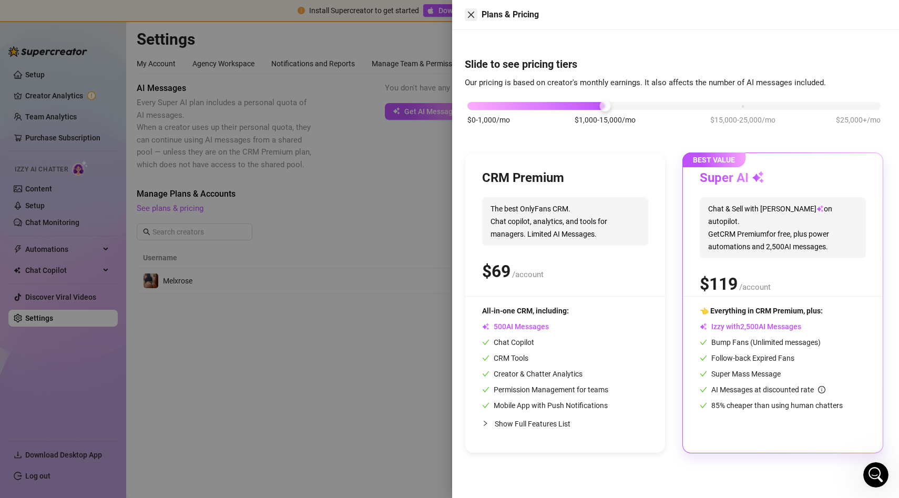
click at [467, 16] on icon "close" at bounding box center [471, 15] width 8 height 8
